Goal: Task Accomplishment & Management: Complete application form

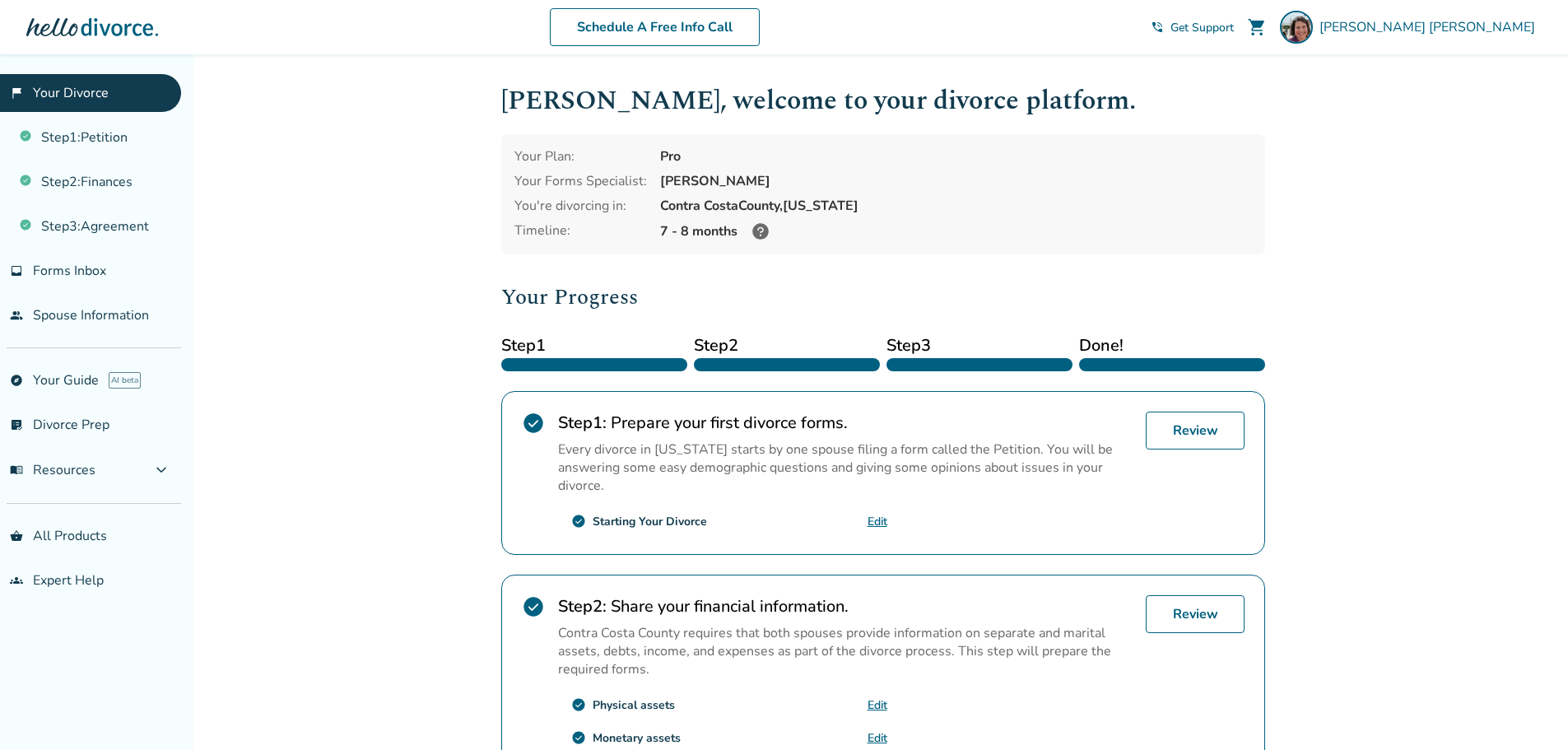
click at [881, 521] on link "Edit" at bounding box center [878, 521] width 19 height 16
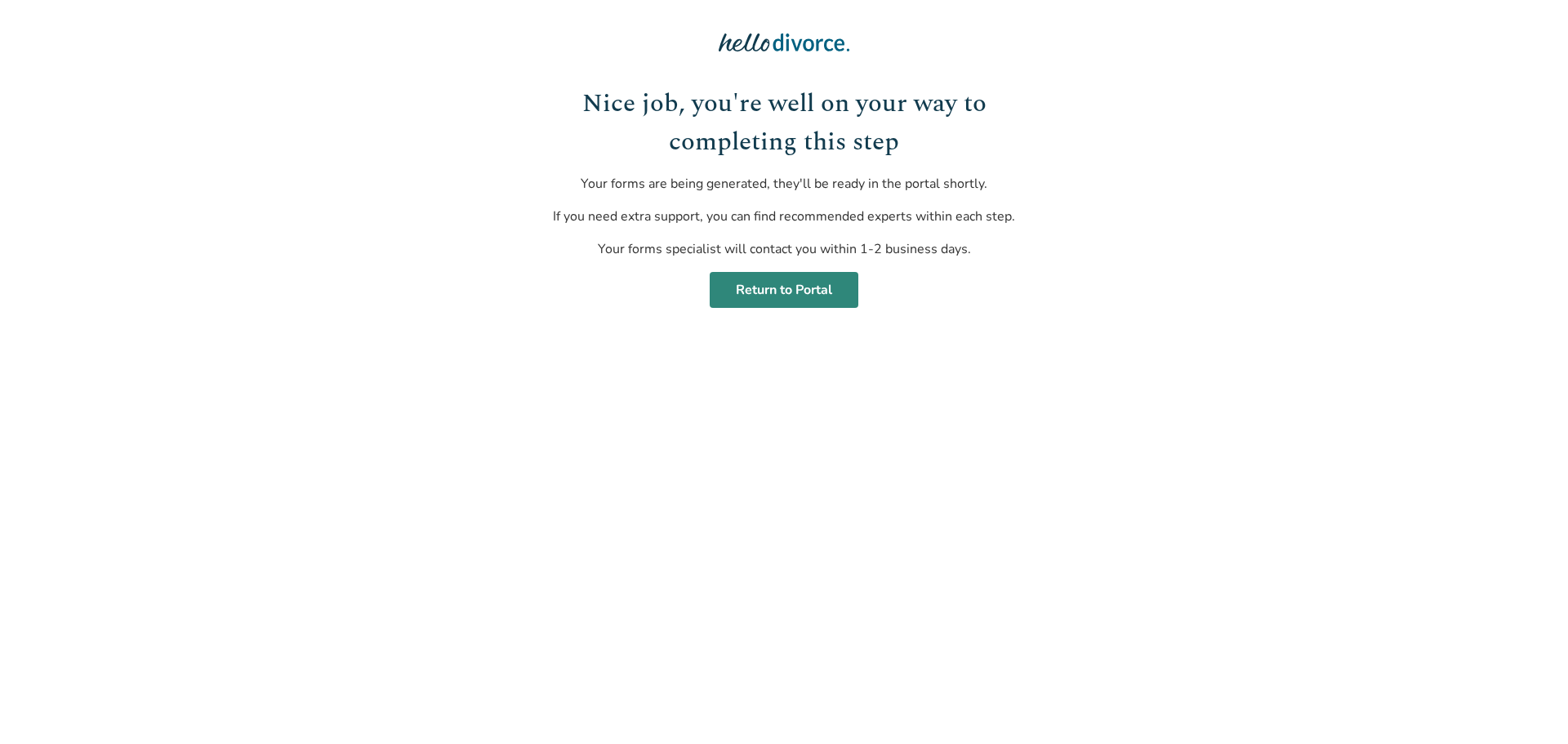
click at [838, 297] on link "Return to Portal" at bounding box center [784, 290] width 148 height 36
